Goal: Find specific fact: Find specific fact

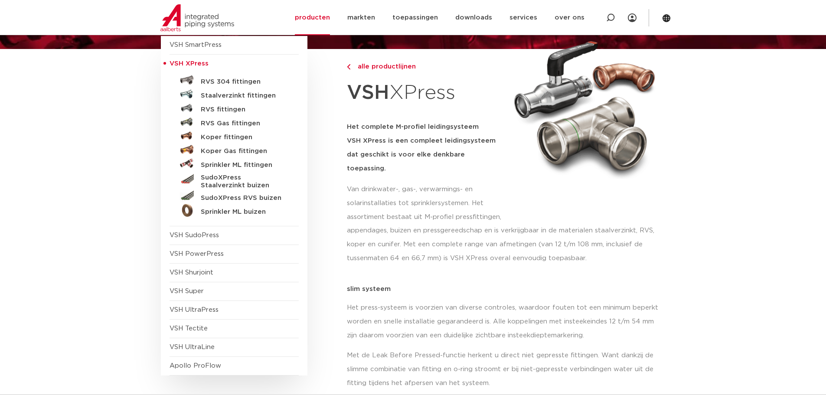
scroll to position [43, 0]
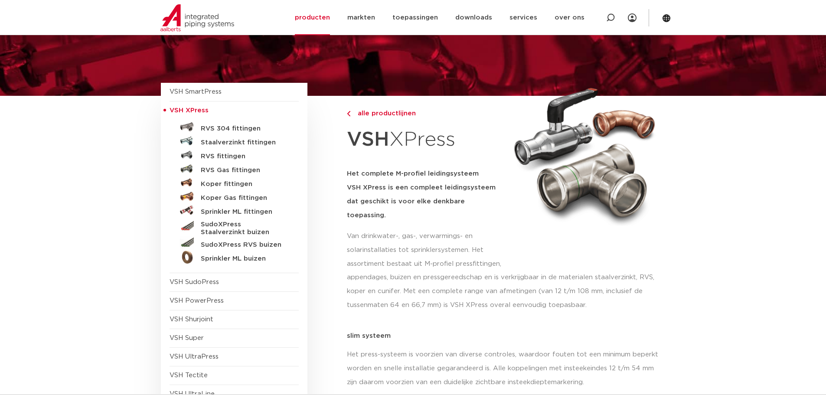
click at [226, 123] on link "RVS 304 fittingen" at bounding box center [234, 127] width 129 height 14
click at [226, 127] on h5 "RVS 304 fittingen" at bounding box center [244, 129] width 86 height 8
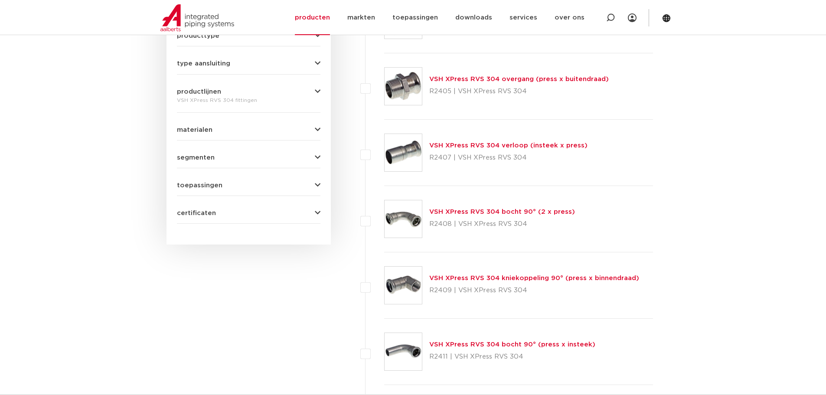
scroll to position [475, 0]
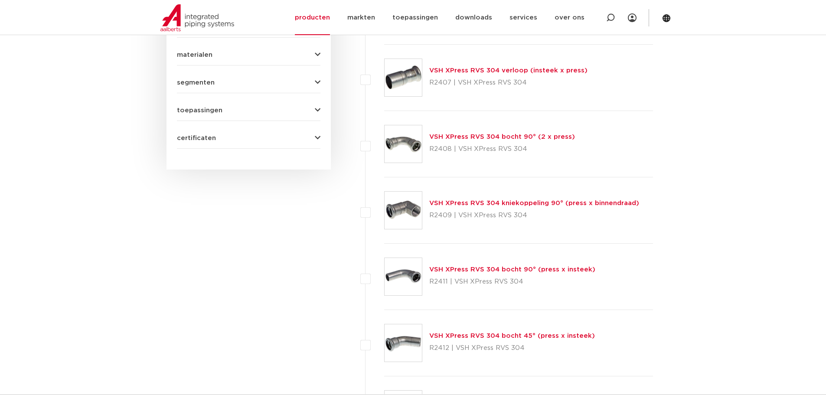
click at [461, 139] on link "VSH XPress RVS 304 bocht 90° (2 x press)" at bounding box center [502, 137] width 146 height 7
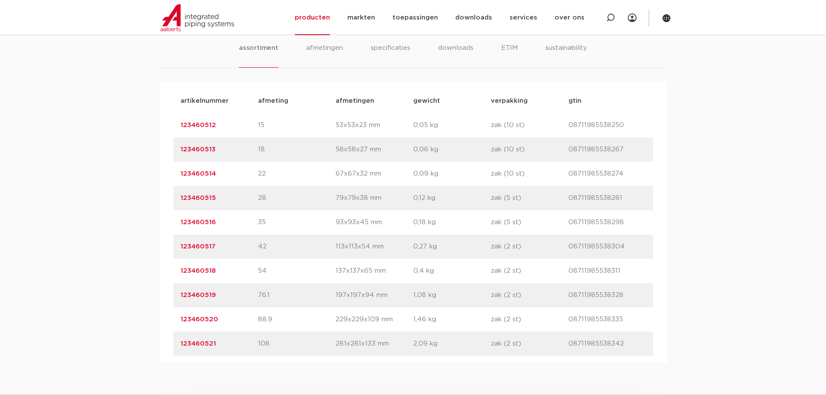
scroll to position [564, 0]
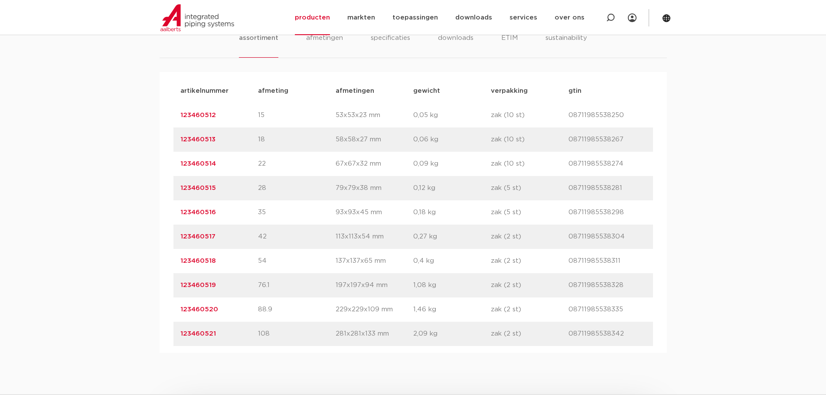
drag, startPoint x: 242, startPoint y: 117, endPoint x: 174, endPoint y: 116, distance: 67.2
click at [174, 116] on div "artikelnummer 123460512 afmeting 15 afmetingen 53x53x23 mm gewicht 0,05 kg verp…" at bounding box center [413, 115] width 480 height 24
copy link "123460512"
drag, startPoint x: 218, startPoint y: 172, endPoint x: 165, endPoint y: 169, distance: 53.4
click at [165, 169] on div "artikelnummer afmeting afmetingen gewicht verpakking gtin artikelnummer 1234605…" at bounding box center [413, 212] width 507 height 281
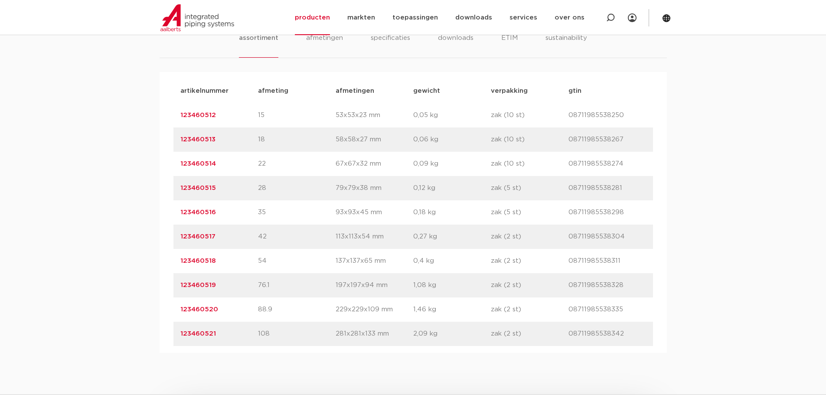
copy link "123460514"
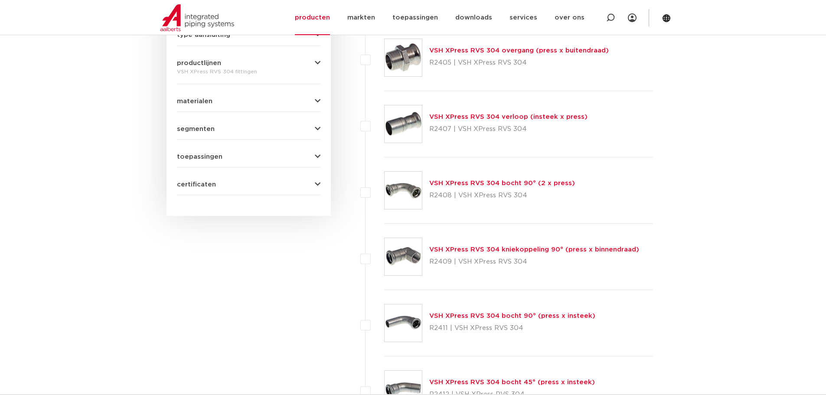
scroll to position [442, 0]
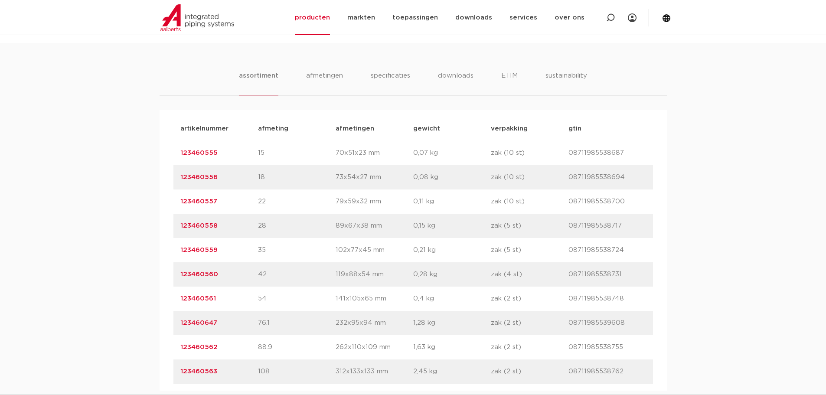
scroll to position [520, 0]
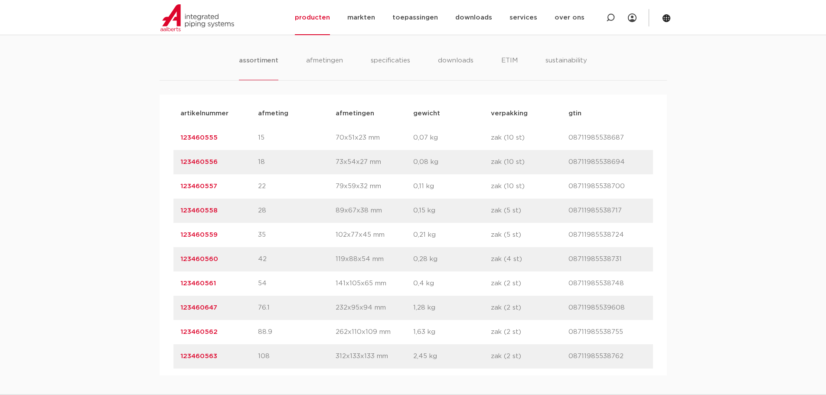
drag, startPoint x: 219, startPoint y: 187, endPoint x: 152, endPoint y: 196, distance: 67.3
click at [152, 196] on div "assortiment [GEOGRAPHIC_DATA] specificaties downloads ETIM sustainability assor…" at bounding box center [413, 202] width 826 height 348
copy link "123460557"
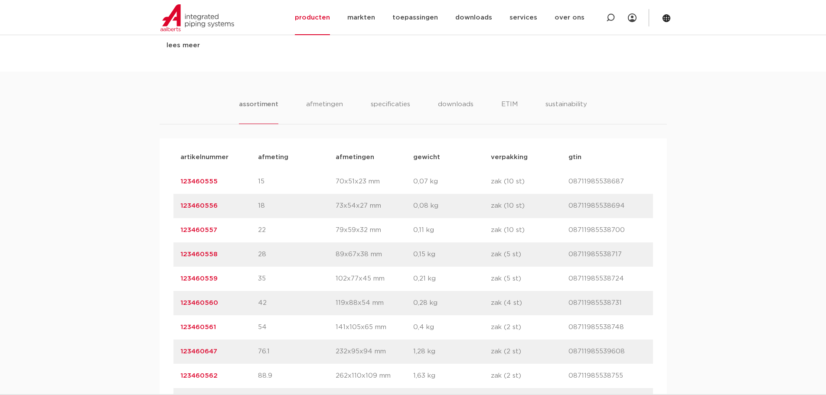
scroll to position [477, 0]
copy link "123460557"
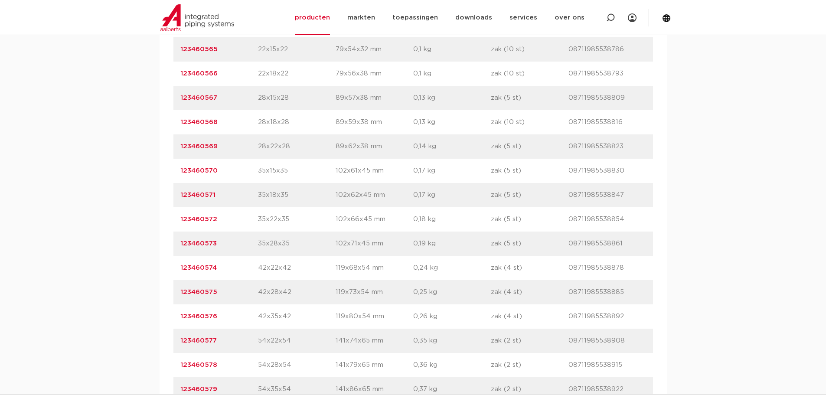
scroll to position [650, 0]
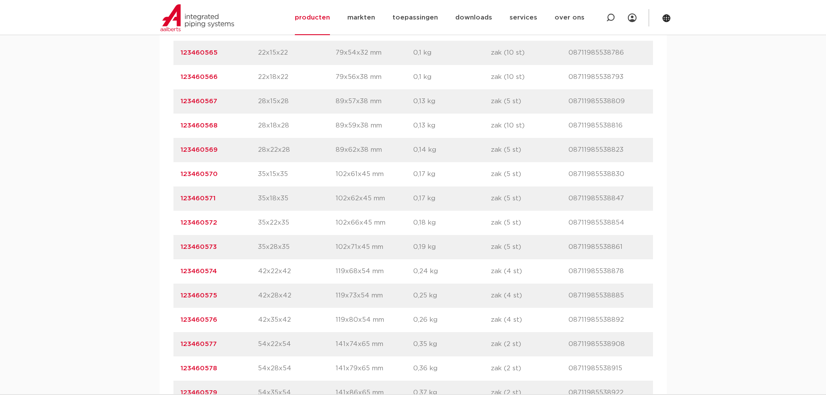
drag, startPoint x: 169, startPoint y: 151, endPoint x: 221, endPoint y: 157, distance: 52.4
click at [221, 157] on div "artikelnummer afmeting afmetingen gewicht verpakking gtin artikelnummer 1234605…" at bounding box center [413, 392] width 507 height 815
copy link "123460569"
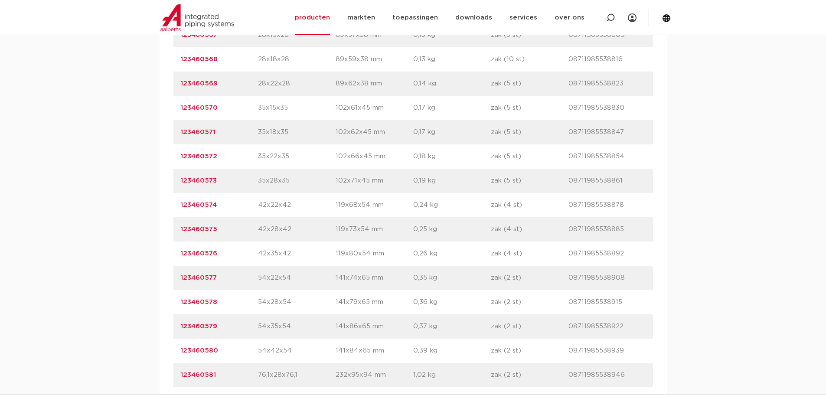
scroll to position [737, 0]
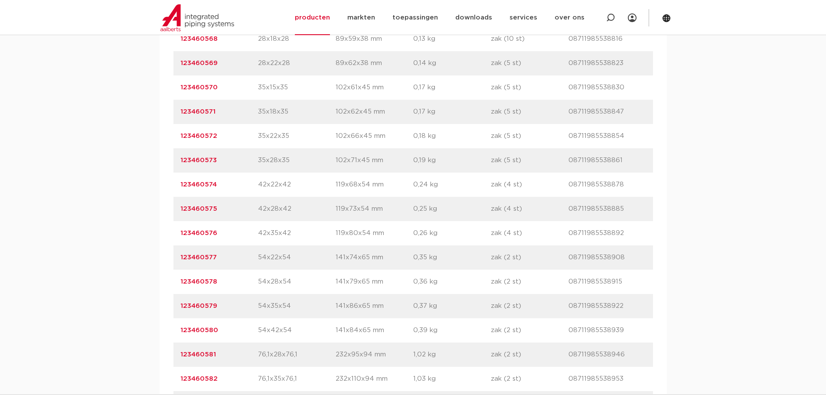
drag, startPoint x: 222, startPoint y: 257, endPoint x: 170, endPoint y: 264, distance: 52.5
click at [170, 264] on div "artikelnummer afmeting afmetingen gewicht verpakking gtin artikelnummer 1234605…" at bounding box center [413, 306] width 507 height 815
copy link "123460577"
drag, startPoint x: 224, startPoint y: 328, endPoint x: 176, endPoint y: 340, distance: 49.4
click at [176, 340] on div "artikelnummer 123460580 afmeting 54x42x54 afmetingen 141x84x65 mm gewicht 0,39 …" at bounding box center [413, 330] width 480 height 24
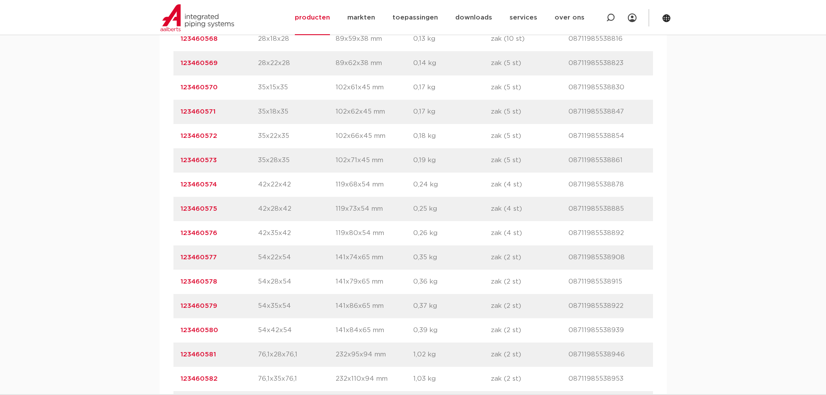
copy link "123460580"
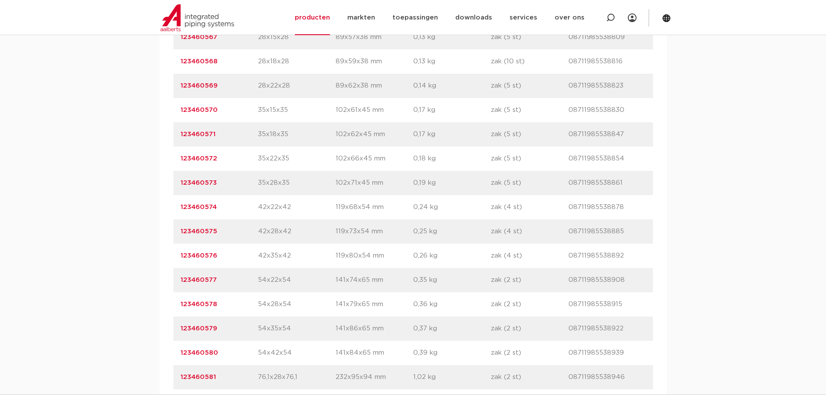
scroll to position [694, 0]
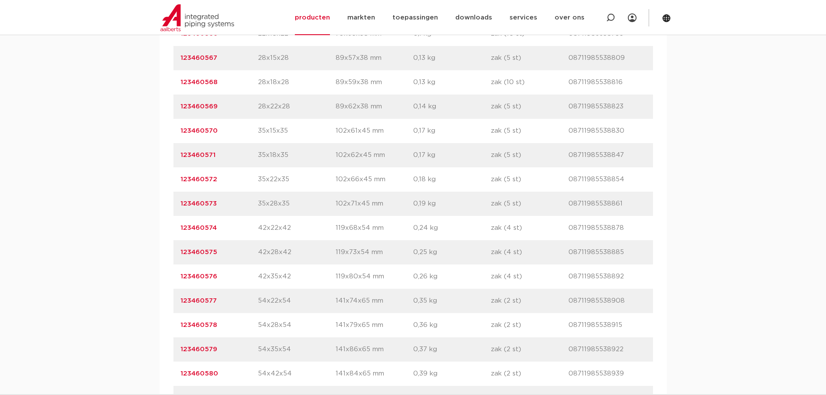
drag, startPoint x: 234, startPoint y: 183, endPoint x: 171, endPoint y: 190, distance: 63.3
click at [171, 190] on div "artikelnummer afmeting afmetingen gewicht verpakking gtin artikelnummer 1234605…" at bounding box center [413, 349] width 507 height 815
copy link "123460572"
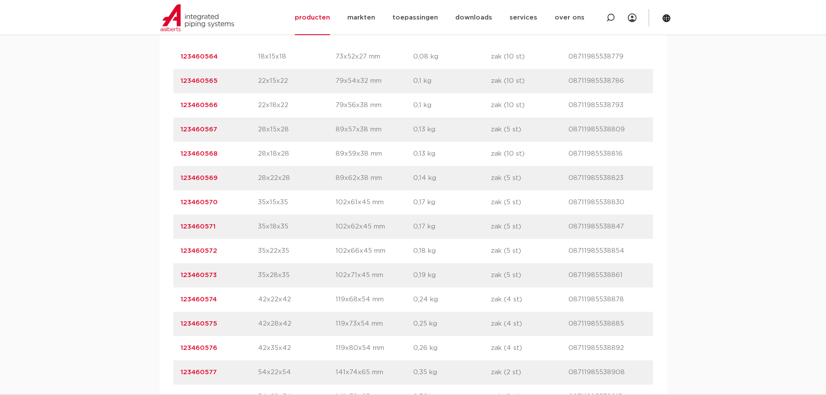
scroll to position [607, 0]
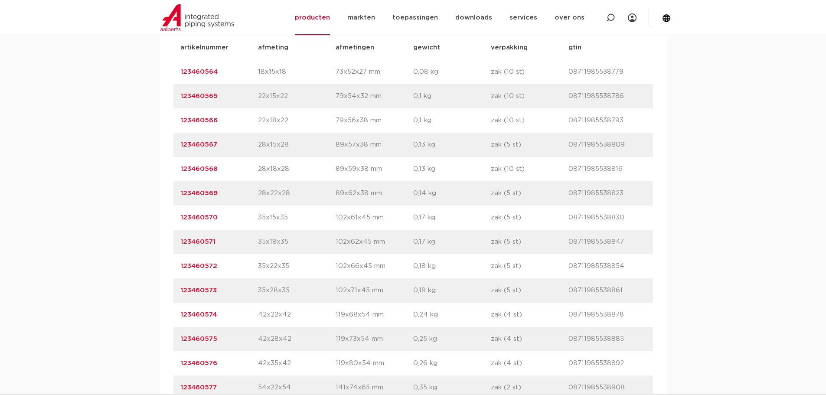
drag, startPoint x: 241, startPoint y: 190, endPoint x: 162, endPoint y: 200, distance: 79.5
copy link "123460569"
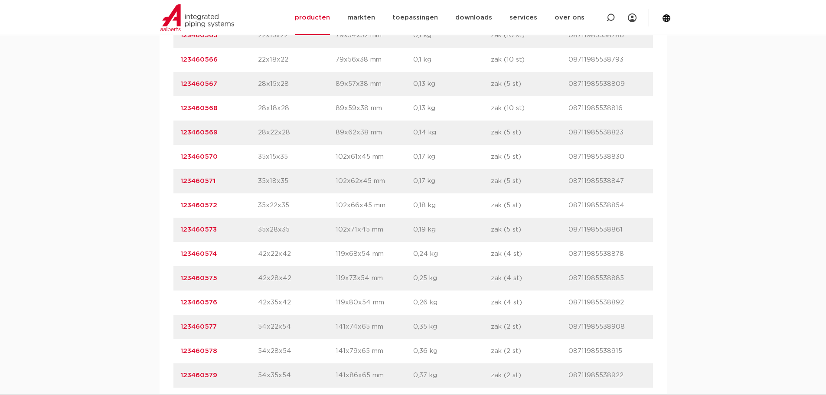
scroll to position [694, 0]
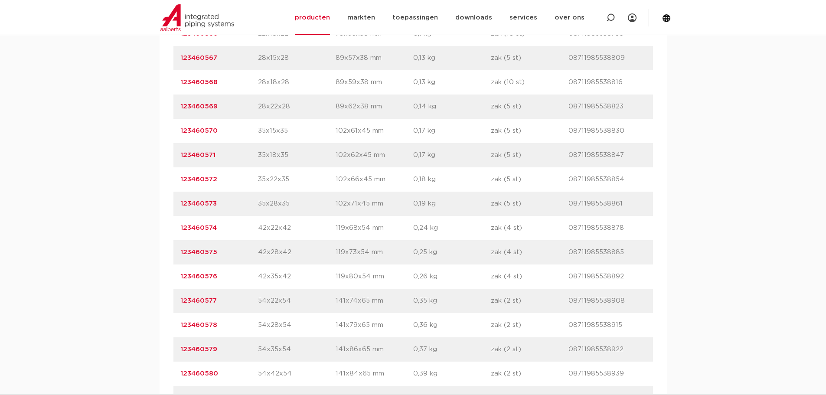
drag, startPoint x: 189, startPoint y: 234, endPoint x: 173, endPoint y: 235, distance: 16.5
click at [173, 235] on div "artikelnummer 123460574 afmeting 42x22x42 afmetingen 119x68x54 mm gewicht 0,24 …" at bounding box center [413, 228] width 480 height 24
copy link "123460574"
drag, startPoint x: 228, startPoint y: 176, endPoint x: 176, endPoint y: 186, distance: 52.0
click at [176, 186] on div "artikelnummer 123460572 afmeting 35x22x35 afmetingen 102x66x45 mm gewicht 0,18 …" at bounding box center [413, 179] width 480 height 24
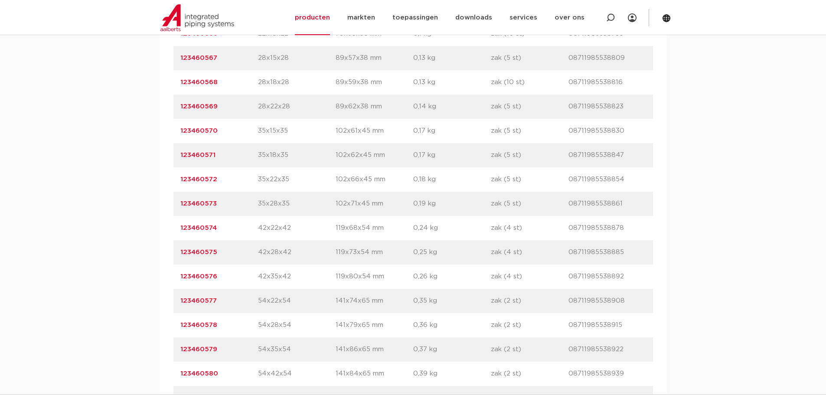
copy link "123460572"
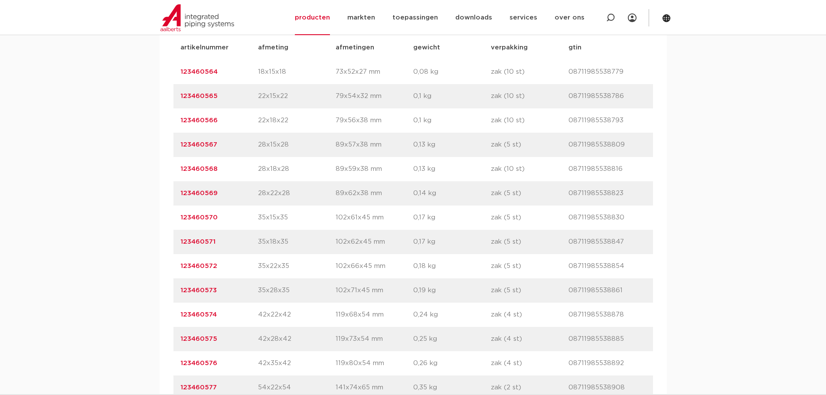
scroll to position [564, 0]
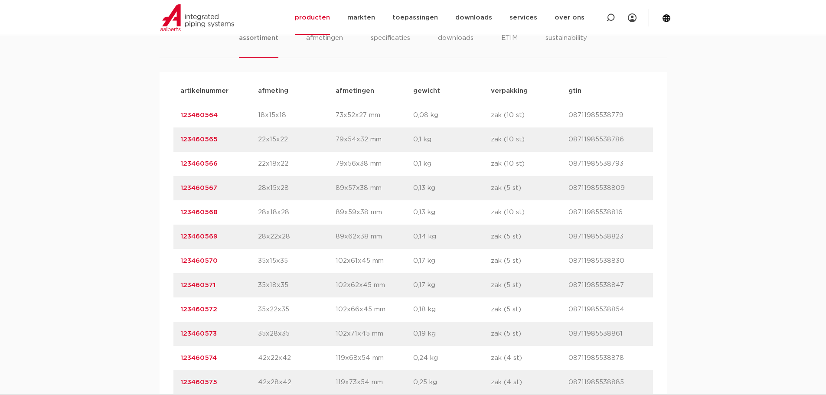
drag, startPoint x: 227, startPoint y: 184, endPoint x: 167, endPoint y: 185, distance: 60.7
copy link "123460567"
drag, startPoint x: 222, startPoint y: 233, endPoint x: 175, endPoint y: 237, distance: 47.0
click at [175, 237] on div "artikelnummer 123460569 afmeting 28x22x28 afmetingen 89x62x38 mm gewicht 0,14 k…" at bounding box center [413, 237] width 480 height 24
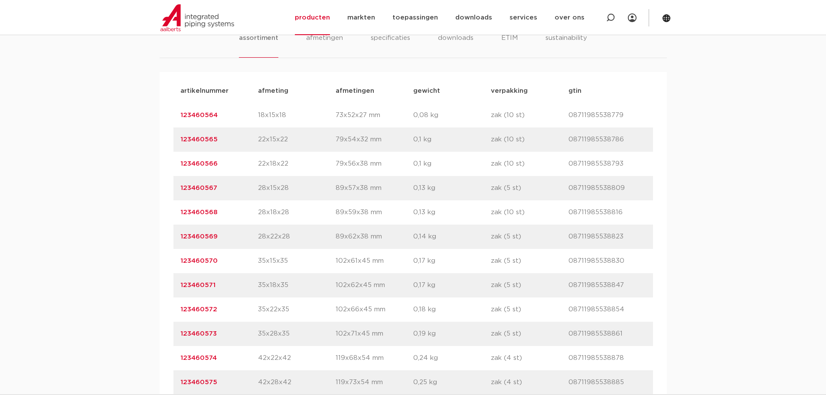
copy link "123460569"
drag, startPoint x: 225, startPoint y: 142, endPoint x: 156, endPoint y: 154, distance: 70.4
click at [238, 133] on div "artikelnummer 123460565 afmeting 22x15x22 afmetingen 79x54x32 mm gewicht 0,1 kg…" at bounding box center [413, 139] width 480 height 24
drag, startPoint x: 231, startPoint y: 139, endPoint x: 173, endPoint y: 141, distance: 57.3
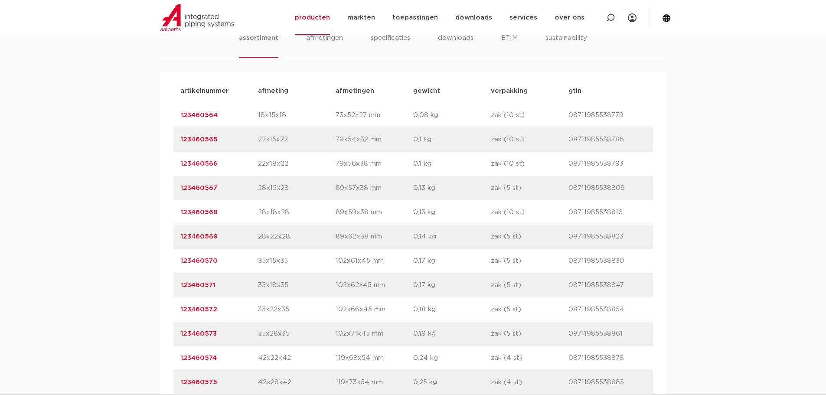
click at [173, 141] on div "artikelnummer 123460565 afmeting 22x15x22 afmetingen 79x54x32 mm gewicht 0,1 kg…" at bounding box center [413, 139] width 480 height 24
copy link "123460565"
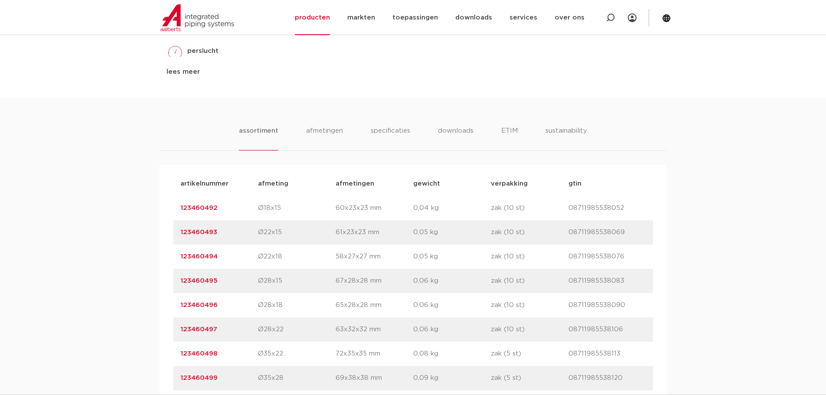
scroll to position [520, 0]
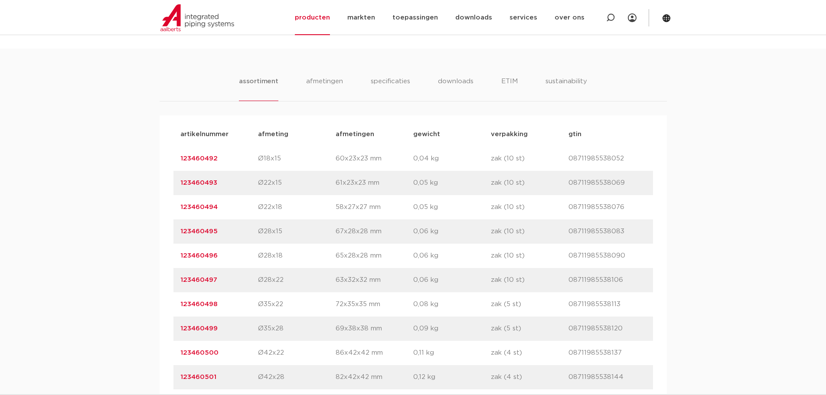
drag, startPoint x: 232, startPoint y: 283, endPoint x: 174, endPoint y: 273, distance: 58.5
click at [174, 273] on div "artikelnummer 123460497 afmeting Ø28x22 afmetingen 63x32x32 mm gewicht 0,06 kg …" at bounding box center [413, 280] width 480 height 24
copy link "123460497"
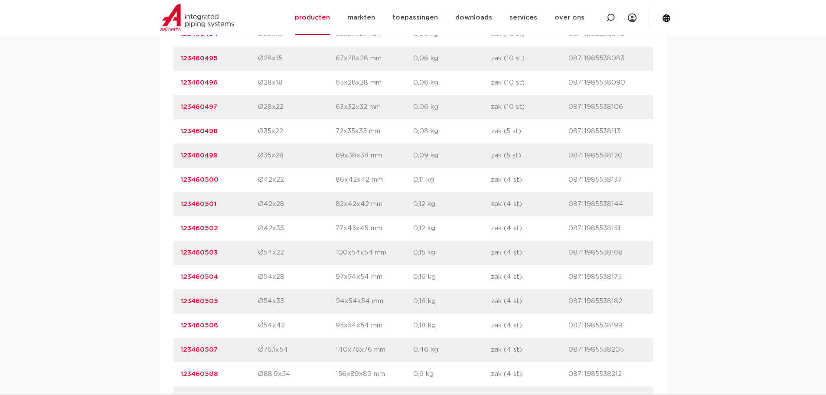
scroll to position [694, 0]
drag, startPoint x: 226, startPoint y: 275, endPoint x: 174, endPoint y: 283, distance: 53.0
click at [174, 283] on div "artikelnummer 123460504 afmeting Ø54x28 afmetingen 97x54x54 mm gewicht 0,16 kg …" at bounding box center [413, 277] width 480 height 24
copy link "123460504"
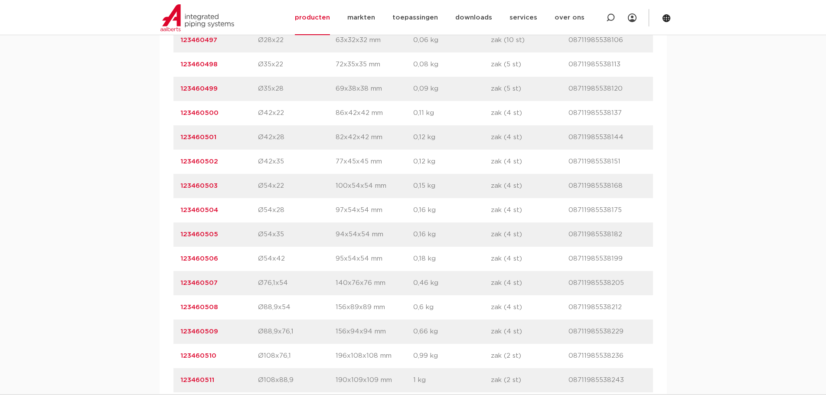
scroll to position [781, 0]
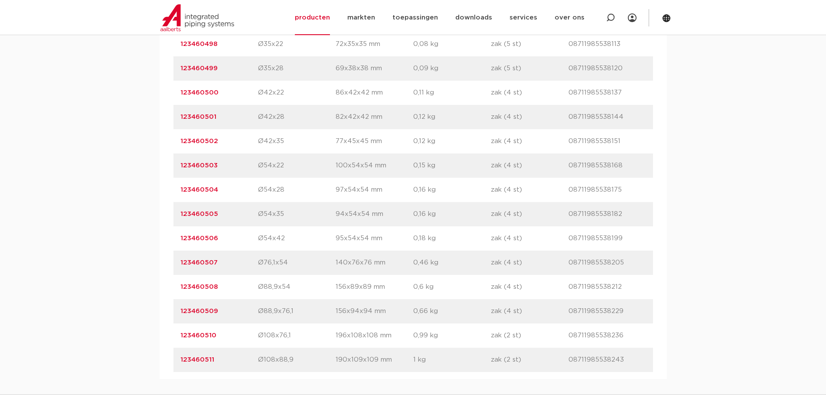
drag, startPoint x: 234, startPoint y: 214, endPoint x: 172, endPoint y: 223, distance: 62.7
click at [172, 223] on div "artikelnummer afmeting afmetingen gewicht verpakking gtin artikelnummer 1234604…" at bounding box center [413, 117] width 507 height 524
copy link "123460505"
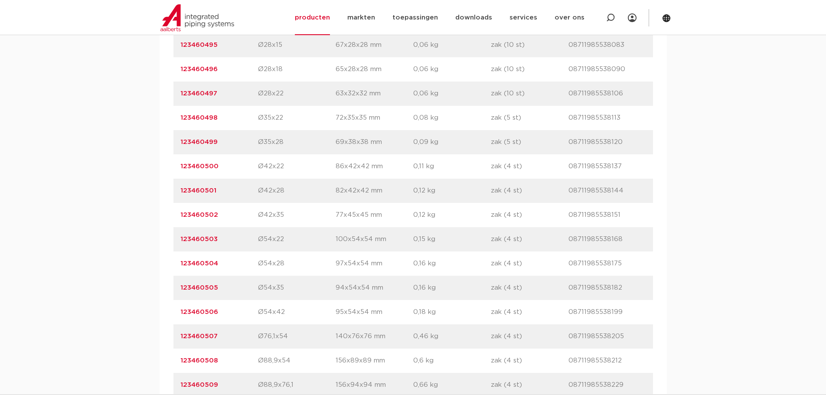
scroll to position [694, 0]
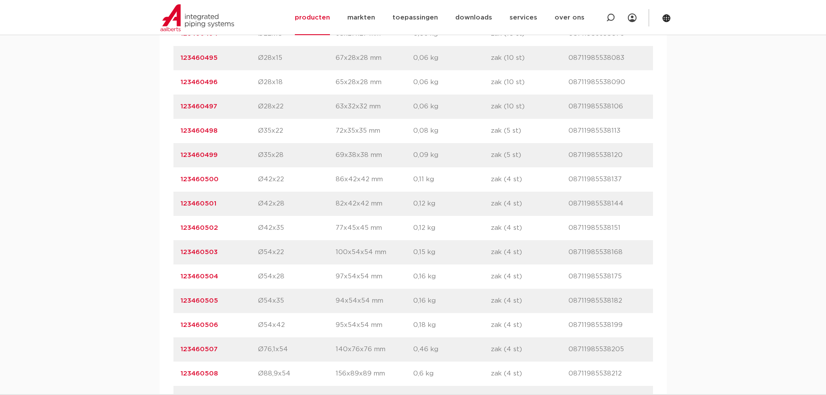
drag, startPoint x: 227, startPoint y: 159, endPoint x: 176, endPoint y: 163, distance: 51.7
click at [176, 163] on div "artikelnummer 123460499 afmeting Ø35x28 afmetingen 69x38x38 mm gewicht 0,09 kg …" at bounding box center [413, 155] width 480 height 24
copy link "123460499"
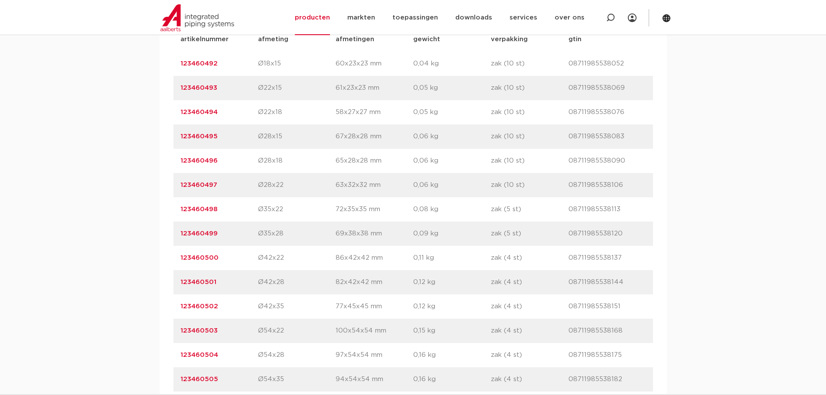
scroll to position [607, 0]
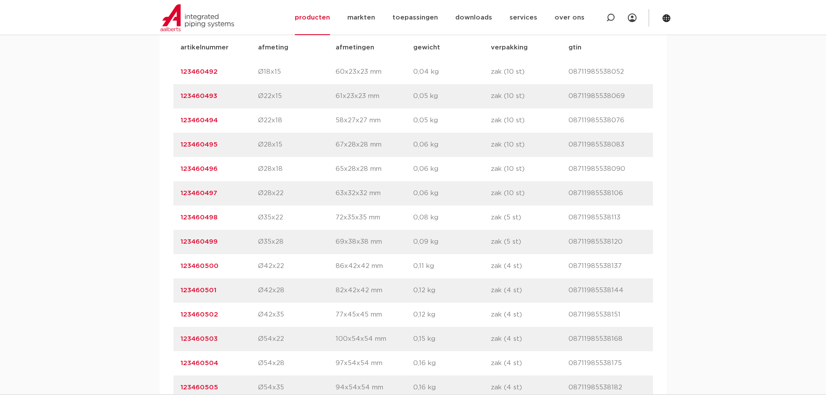
drag, startPoint x: 222, startPoint y: 194, endPoint x: 167, endPoint y: 200, distance: 55.4
click at [167, 200] on div "artikelnummer afmeting afmetingen gewicht verpakking gtin artikelnummer 1234604…" at bounding box center [413, 291] width 507 height 524
copy link "123460497"
drag, startPoint x: 233, startPoint y: 312, endPoint x: 153, endPoint y: 321, distance: 80.7
click at [150, 322] on div "assortiment [GEOGRAPHIC_DATA] specificaties downloads ETIM sustainability assor…" at bounding box center [413, 257] width 826 height 591
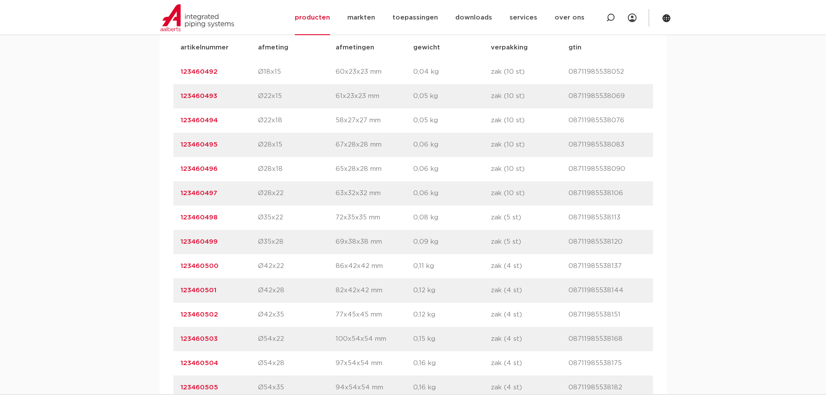
copy link "123460502"
drag, startPoint x: 238, startPoint y: 242, endPoint x: 173, endPoint y: 252, distance: 66.2
click at [173, 252] on div "artikelnummer 123460499 afmeting Ø35x28 afmetingen 69x38x38 mm gewicht 0,09 kg …" at bounding box center [413, 242] width 480 height 24
copy link "123460499"
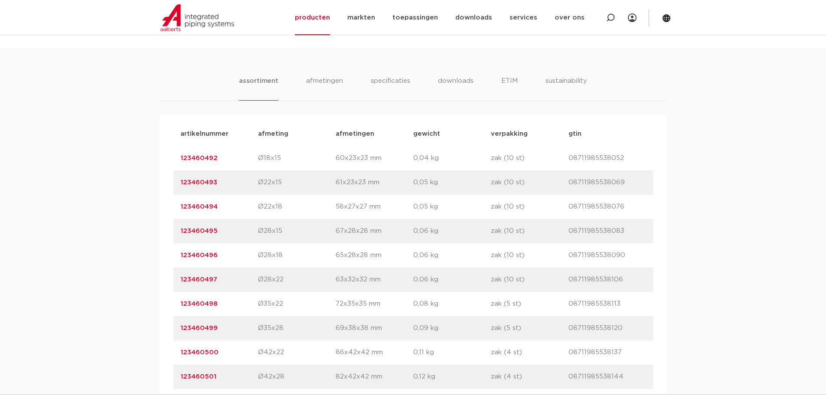
scroll to position [564, 0]
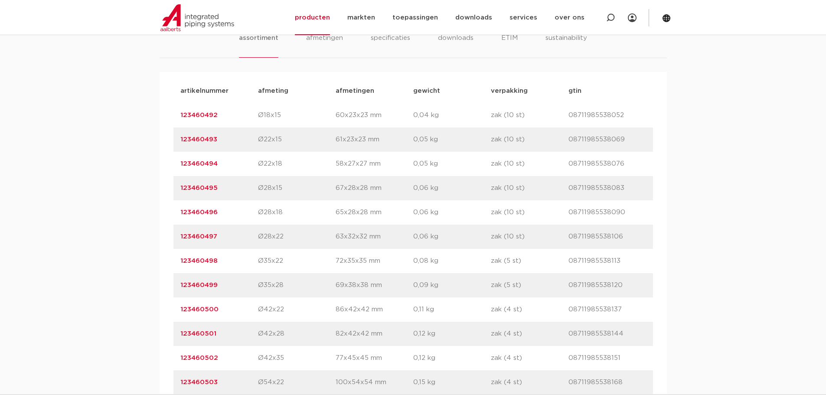
drag, startPoint x: 235, startPoint y: 236, endPoint x: 164, endPoint y: 239, distance: 71.2
click at [164, 239] on div "artikelnummer afmeting afmetingen gewicht verpakking gtin artikelnummer 1234604…" at bounding box center [413, 334] width 507 height 524
copy link "123460497"
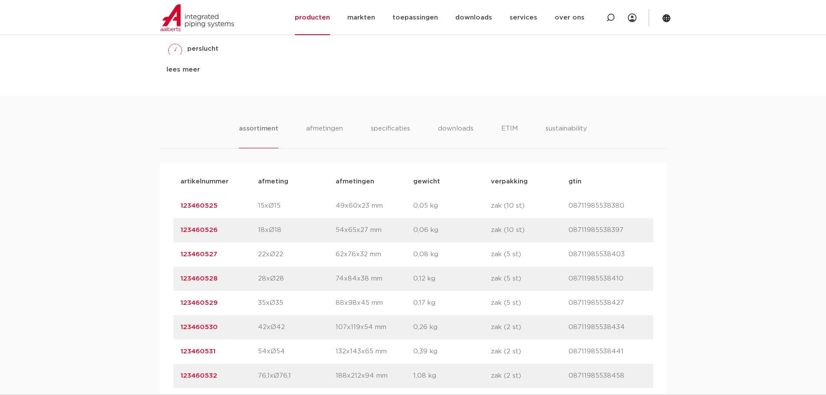
scroll to position [477, 0]
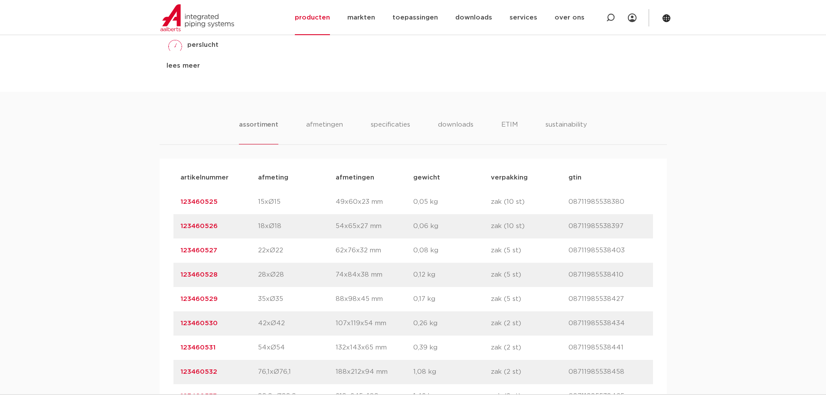
drag, startPoint x: 225, startPoint y: 343, endPoint x: 174, endPoint y: 354, distance: 52.9
click at [174, 354] on div "artikelnummer 123460531 afmeting 54xØ54 afmetingen 132x143x65 mm gewicht 0,39 k…" at bounding box center [413, 348] width 480 height 24
copy link "123460531"
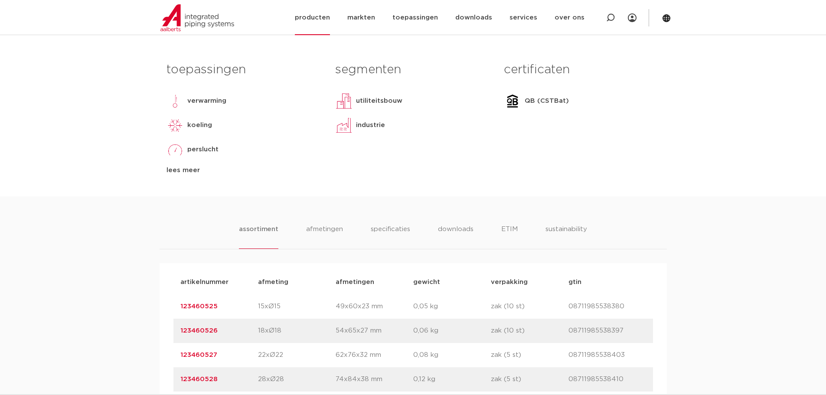
scroll to position [390, 0]
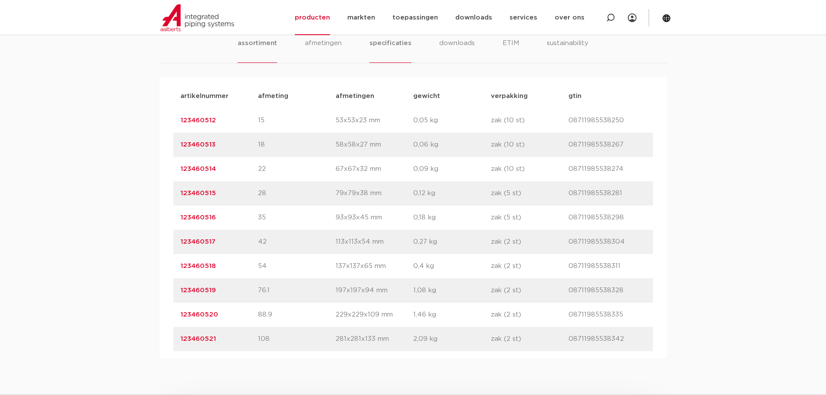
scroll to position [564, 0]
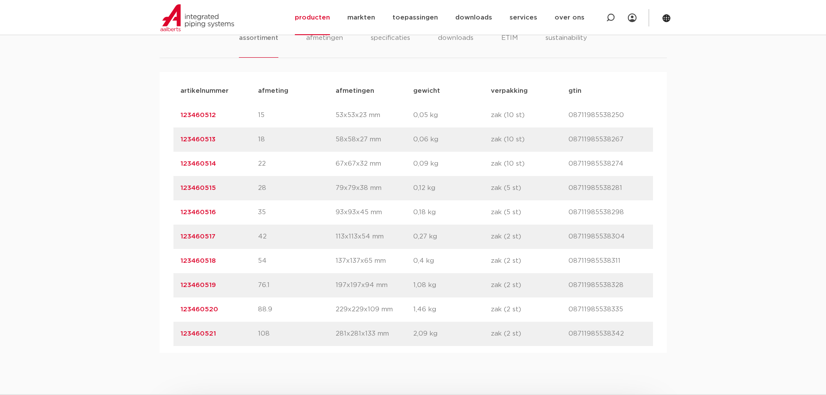
drag, startPoint x: 225, startPoint y: 235, endPoint x: 155, endPoint y: 248, distance: 71.7
click at [155, 248] on div "assortiment [GEOGRAPHIC_DATA] specificaties downloads ETIM sustainability assor…" at bounding box center [413, 179] width 826 height 348
copy link "123460517"
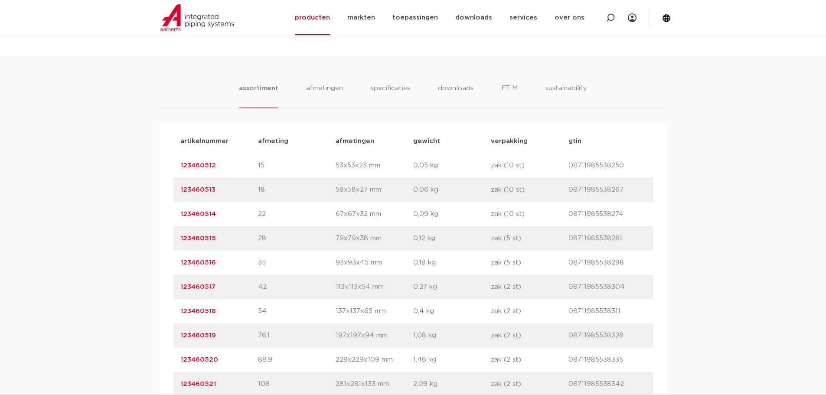
scroll to position [520, 0]
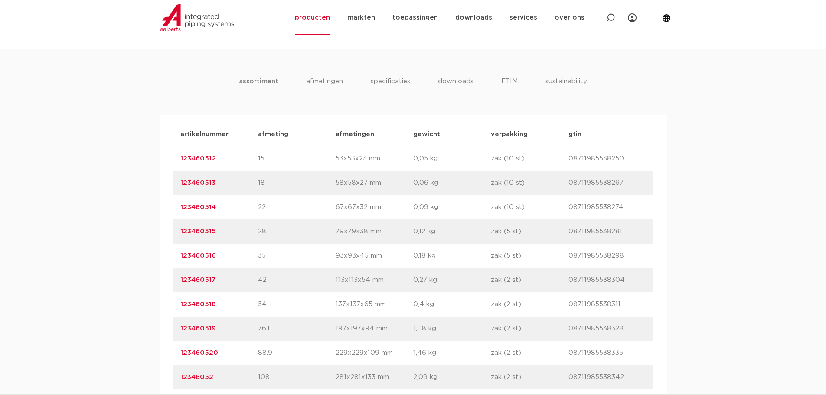
drag, startPoint x: 230, startPoint y: 232, endPoint x: 174, endPoint y: 240, distance: 56.9
click at [174, 240] on div "artikelnummer 123460515 afmeting 28 [GEOGRAPHIC_DATA] 79x79x38 mm gewicht 0,12 …" at bounding box center [413, 231] width 480 height 24
copy link "123460515"
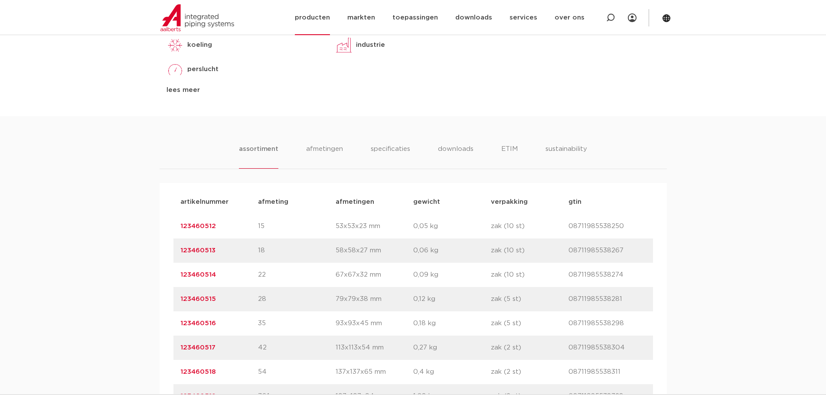
scroll to position [477, 0]
